Goal: Task Accomplishment & Management: Use online tool/utility

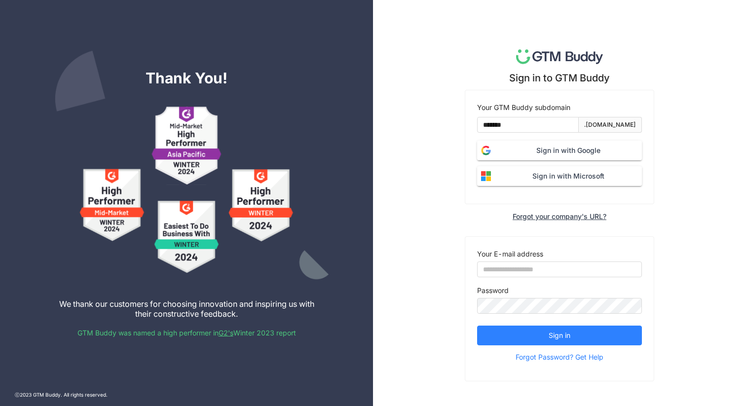
click at [542, 159] on button "Sign in with Google" at bounding box center [559, 151] width 165 height 20
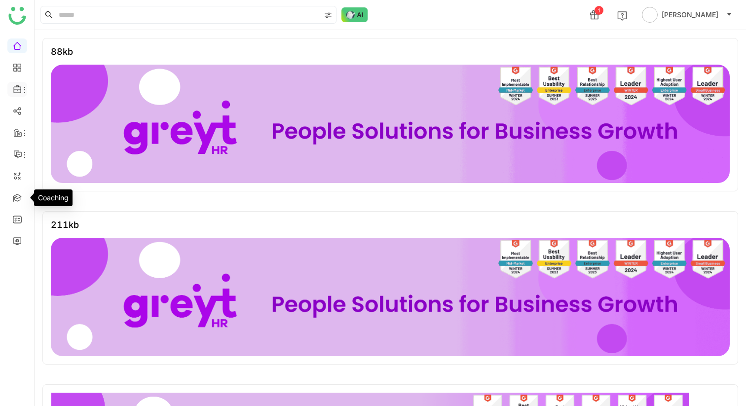
click at [13, 94] on li at bounding box center [17, 89] width 20 height 15
click at [18, 87] on icon at bounding box center [17, 89] width 9 height 9
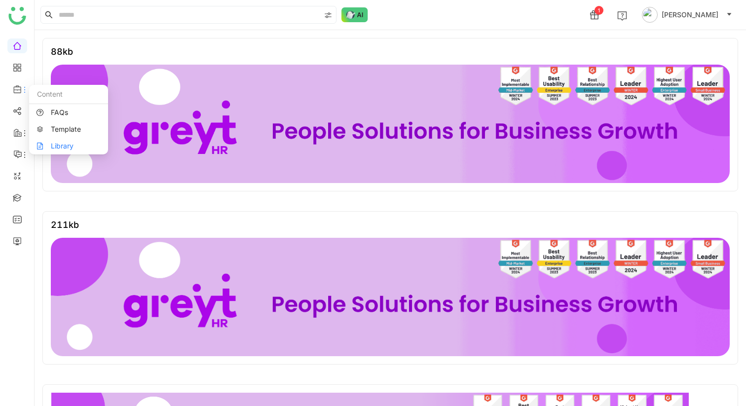
click at [56, 143] on link "Library" at bounding box center [69, 146] width 64 height 7
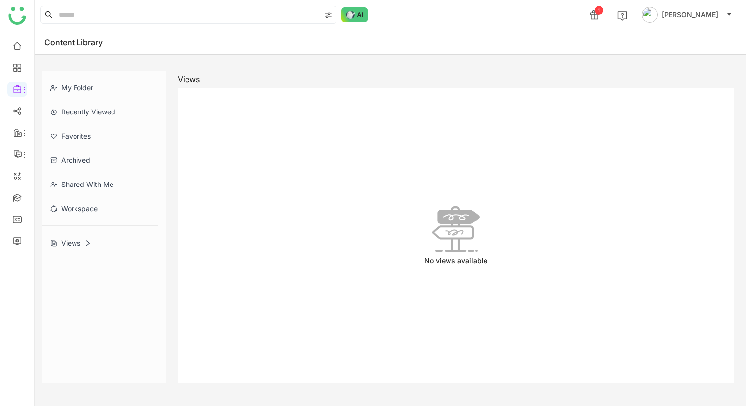
click at [81, 84] on div "My Folder" at bounding box center [100, 87] width 116 height 24
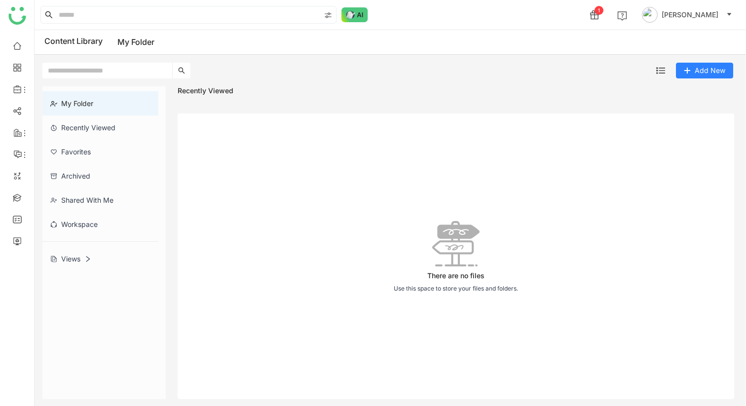
click at [87, 262] on icon at bounding box center [87, 259] width 7 height 7
click at [98, 284] on gtmb-library-nav "My Folder Recently Viewed Favorites Archived Shared with me Workspace Views" at bounding box center [103, 242] width 123 height 313
click at [82, 204] on div "Shared with me" at bounding box center [100, 200] width 116 height 24
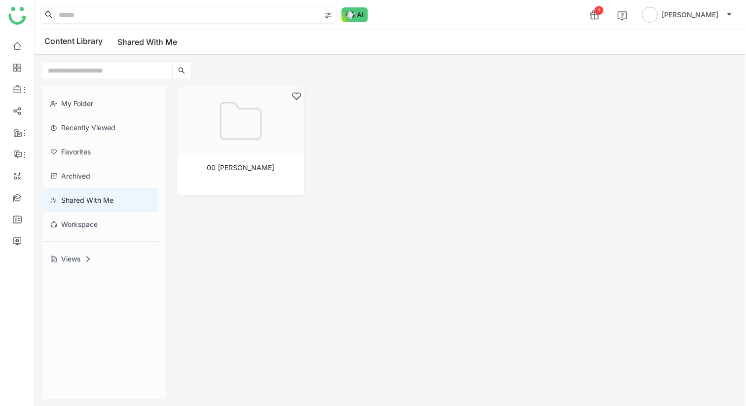
click at [79, 264] on div "Views" at bounding box center [100, 259] width 116 height 24
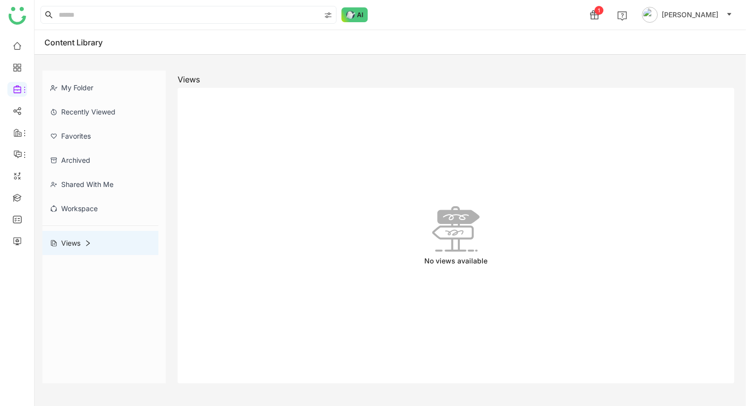
click at [100, 177] on div "Shared with me" at bounding box center [100, 184] width 116 height 24
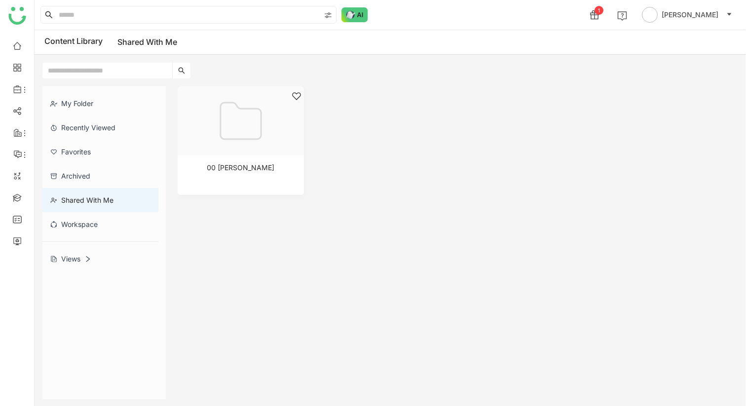
click at [83, 262] on div "Views" at bounding box center [70, 259] width 41 height 8
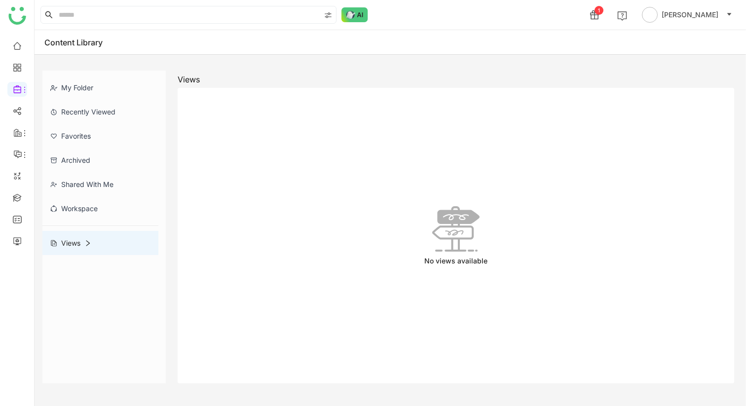
click at [82, 216] on div "Workspace" at bounding box center [100, 208] width 116 height 24
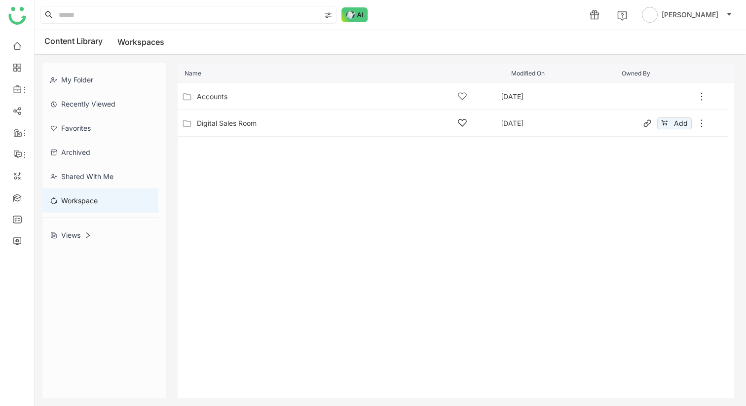
click at [230, 122] on div "Digital Sales Room" at bounding box center [227, 123] width 60 height 8
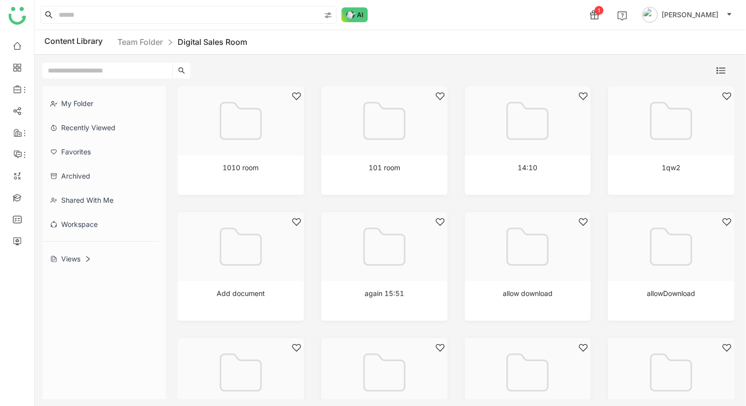
click at [104, 230] on div "Workspace" at bounding box center [100, 224] width 116 height 24
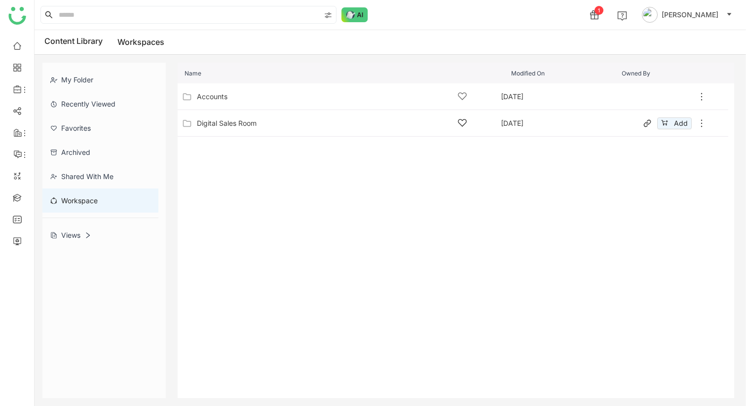
click at [230, 115] on div "Digital Sales Room Aug 16, 2025 Add" at bounding box center [443, 122] width 527 height 15
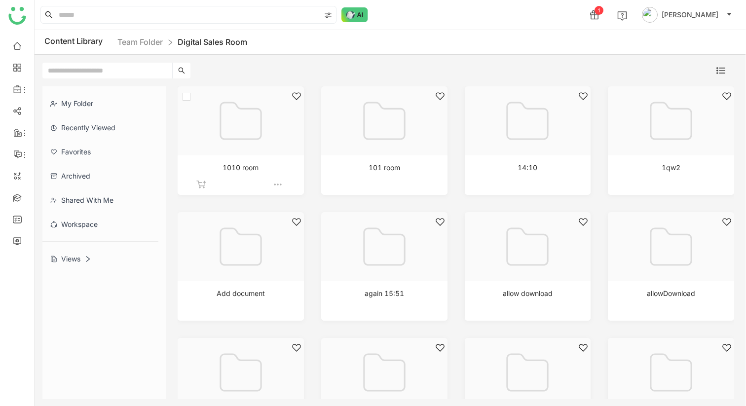
click at [238, 134] on div at bounding box center [238, 133] width 110 height 84
click at [181, 94] on div at bounding box center [241, 120] width 126 height 69
click at [718, 70] on img at bounding box center [720, 70] width 9 height 9
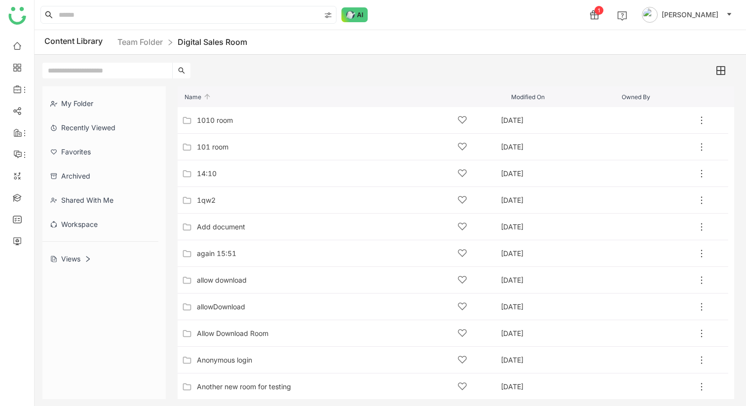
click at [104, 230] on div "Workspace" at bounding box center [100, 224] width 116 height 24
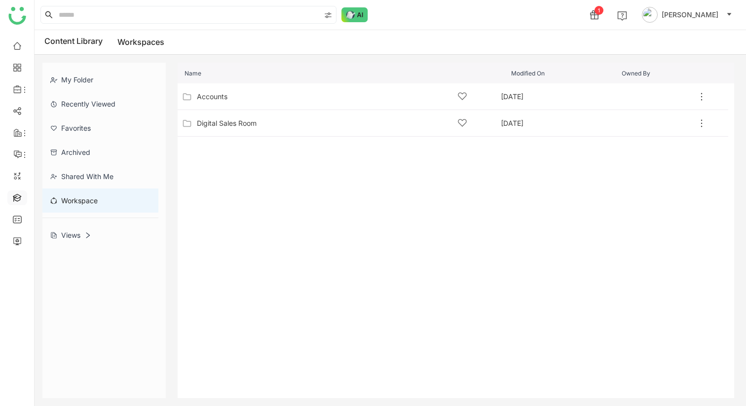
click at [17, 193] on link at bounding box center [17, 197] width 9 height 8
click at [17, 223] on link at bounding box center [17, 219] width 9 height 8
click at [16, 220] on link at bounding box center [17, 219] width 9 height 8
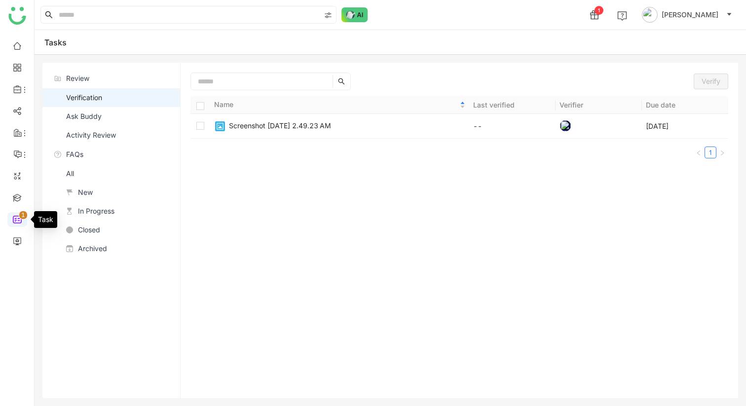
click at [14, 217] on link "0 1 2 3 4 5 6 7 8 9" at bounding box center [17, 219] width 9 height 8
click at [313, 121] on div "Screenshot 2025-02-16 at 2.49.23 AM" at bounding box center [280, 125] width 102 height 11
click at [713, 86] on span "Verify" at bounding box center [711, 81] width 19 height 11
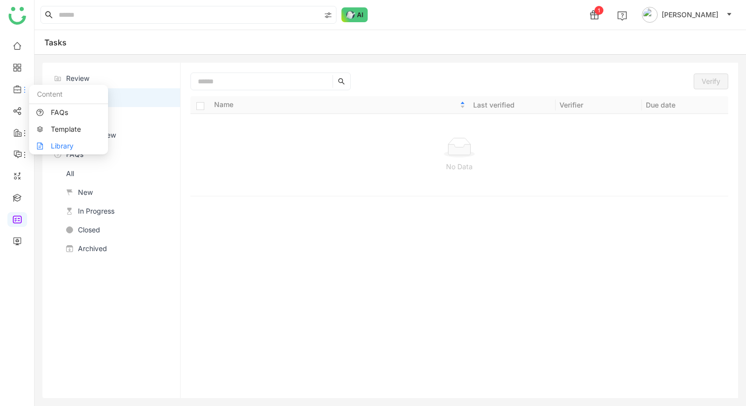
click at [64, 144] on link "Library" at bounding box center [69, 146] width 64 height 7
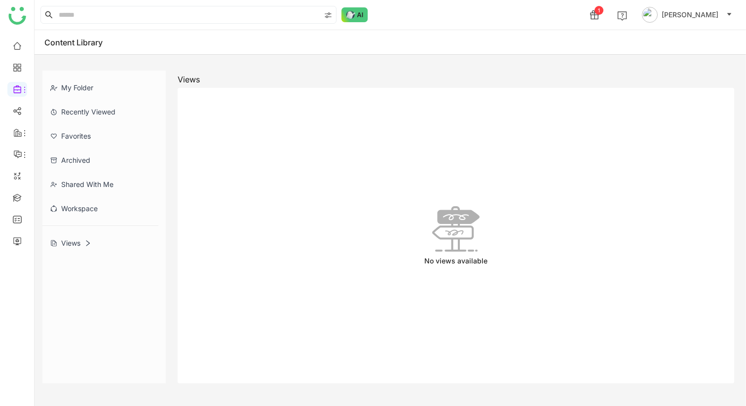
click at [91, 146] on div "Favorites" at bounding box center [100, 136] width 116 height 24
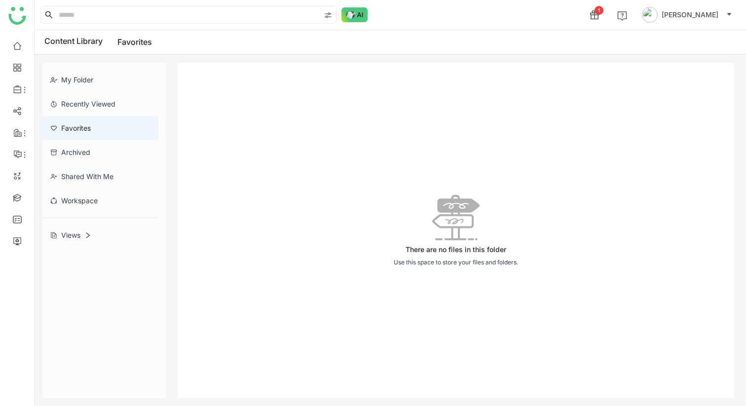
click at [91, 147] on div "Archived" at bounding box center [100, 152] width 116 height 24
